Goal: Navigation & Orientation: Find specific page/section

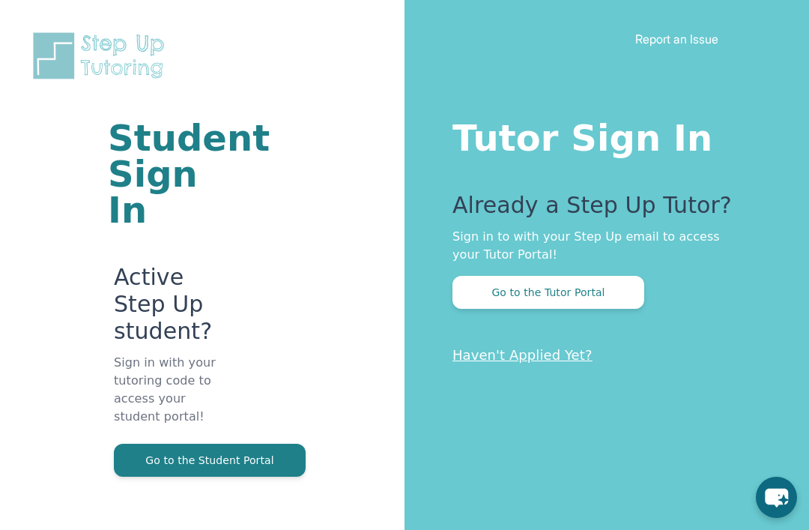
click at [591, 276] on button "Go to the Tutor Portal" at bounding box center [549, 292] width 192 height 33
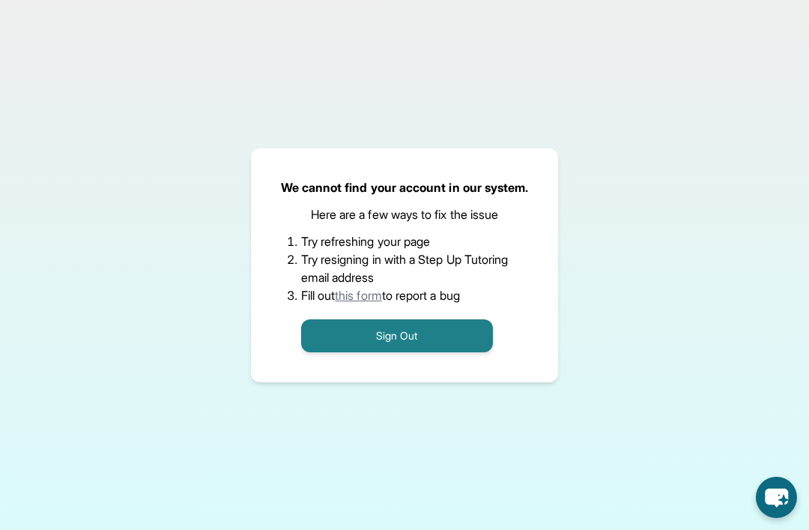
click at [442, 352] on button "Sign Out" at bounding box center [397, 335] width 192 height 33
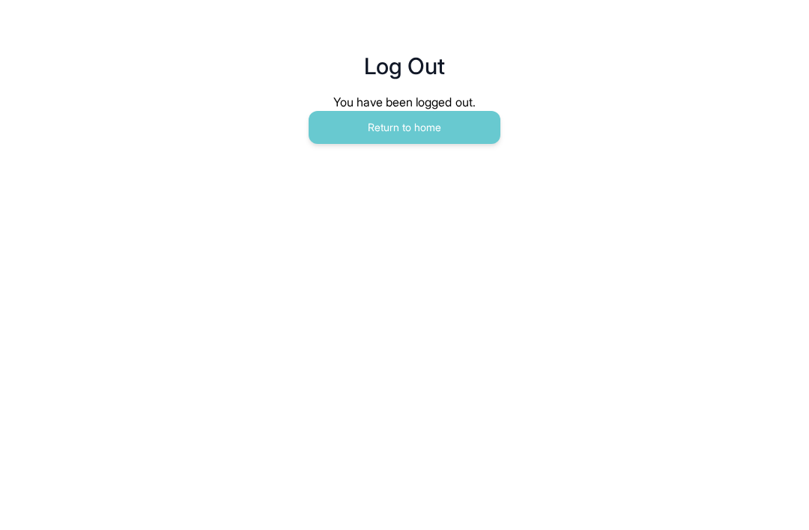
click at [465, 129] on button "Return to home" at bounding box center [405, 127] width 192 height 33
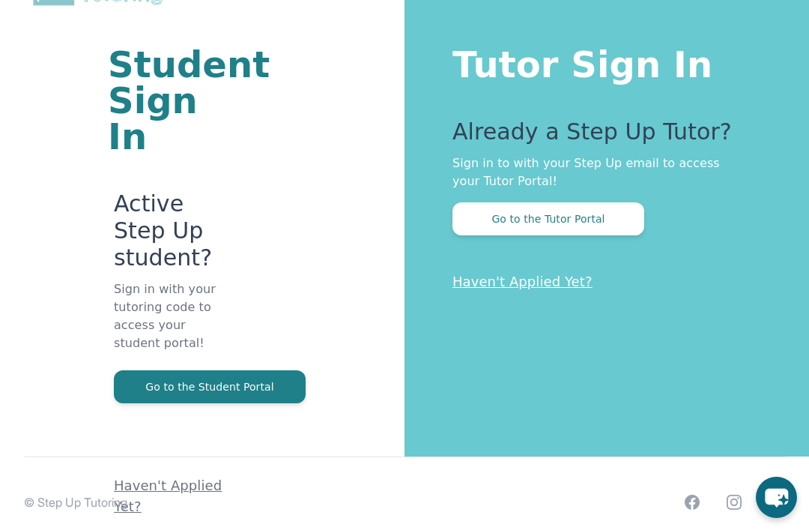
scroll to position [91, 0]
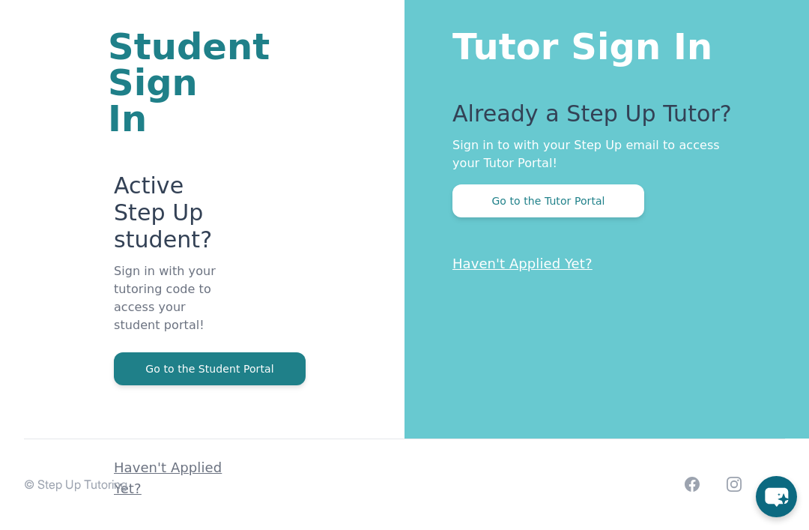
click at [268, 353] on button "Go to the Student Portal" at bounding box center [210, 369] width 192 height 33
